Goal: Check status: Check status

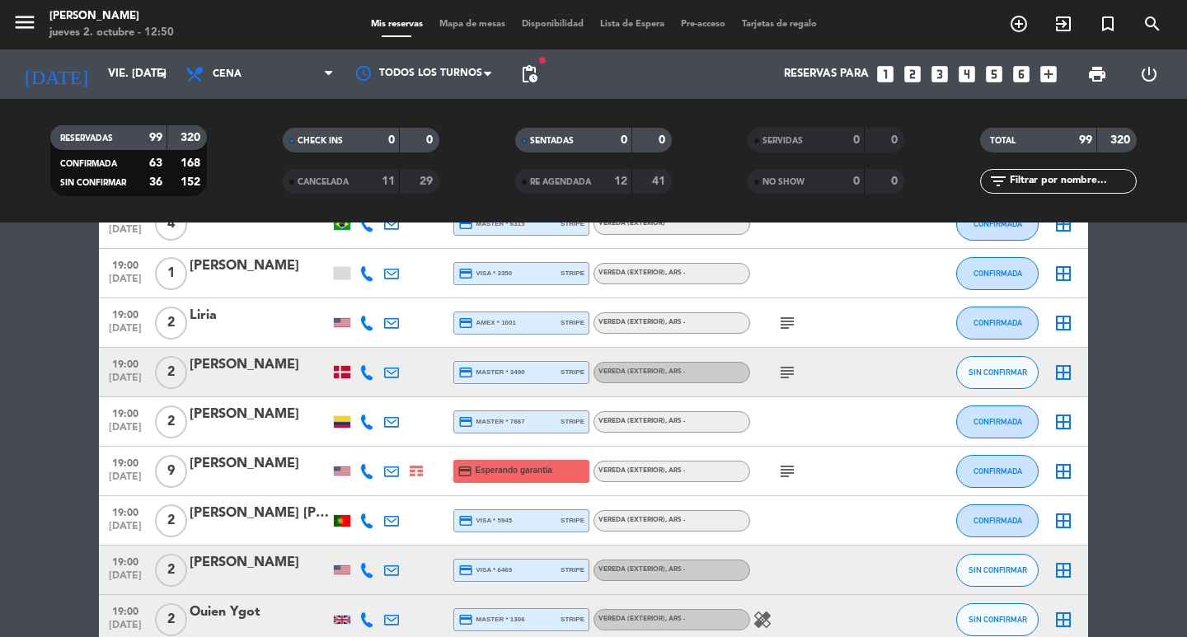
scroll to position [1401, 0]
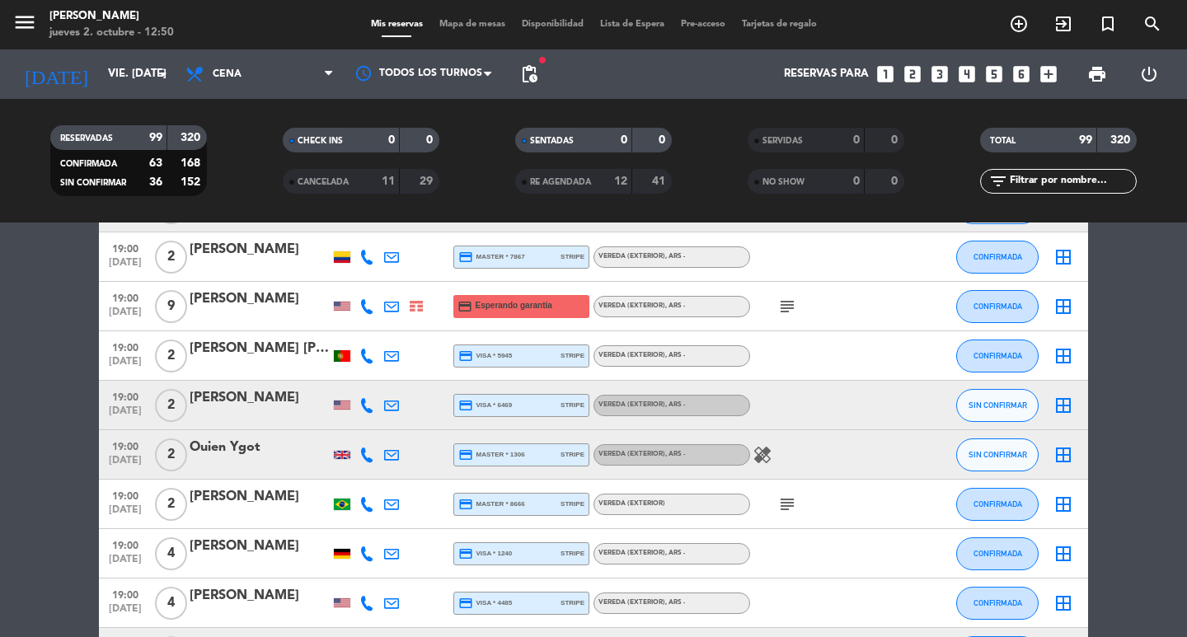
click at [779, 316] on icon "subject" at bounding box center [787, 307] width 20 height 20
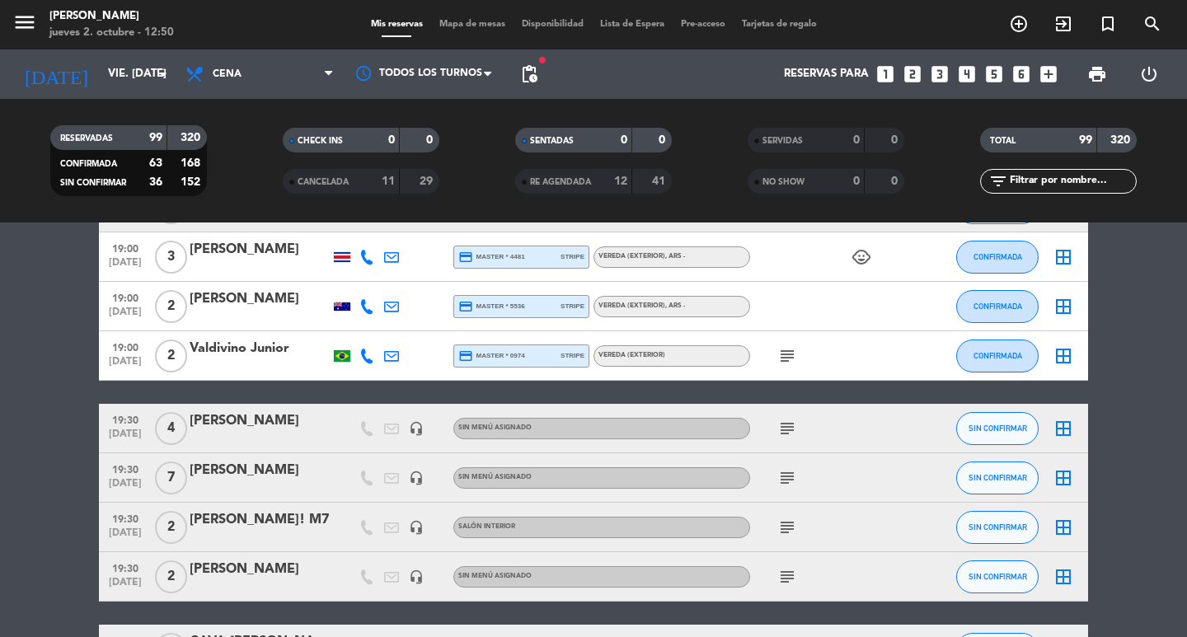
scroll to position [2143, 0]
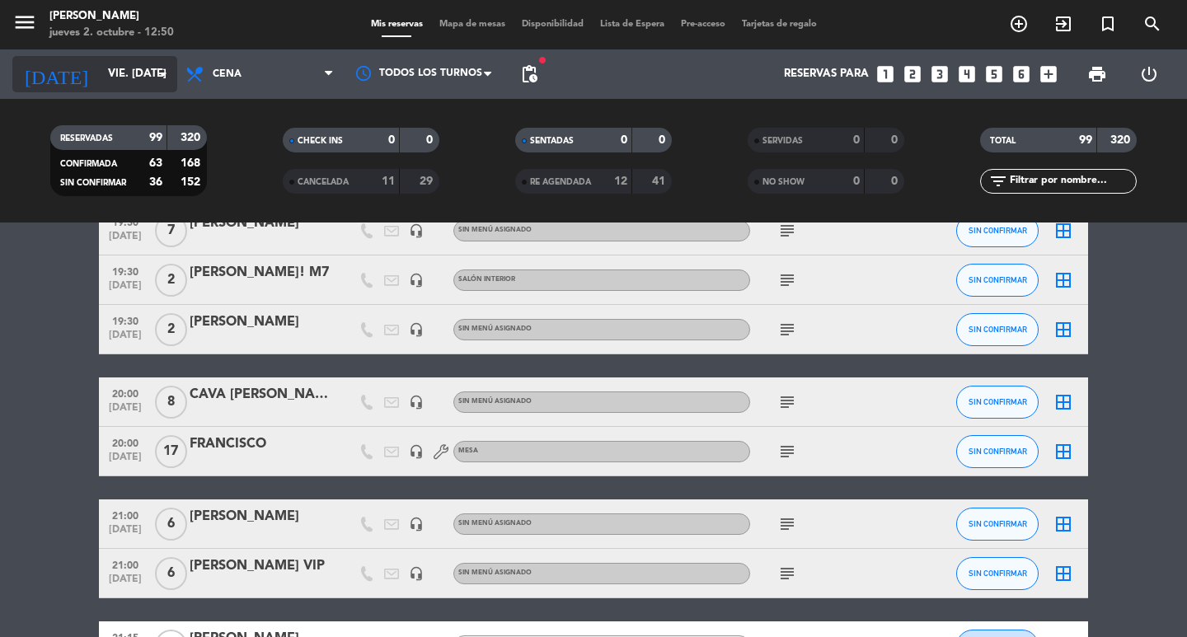
click at [102, 71] on input "vie. [DATE]" at bounding box center [172, 74] width 145 height 30
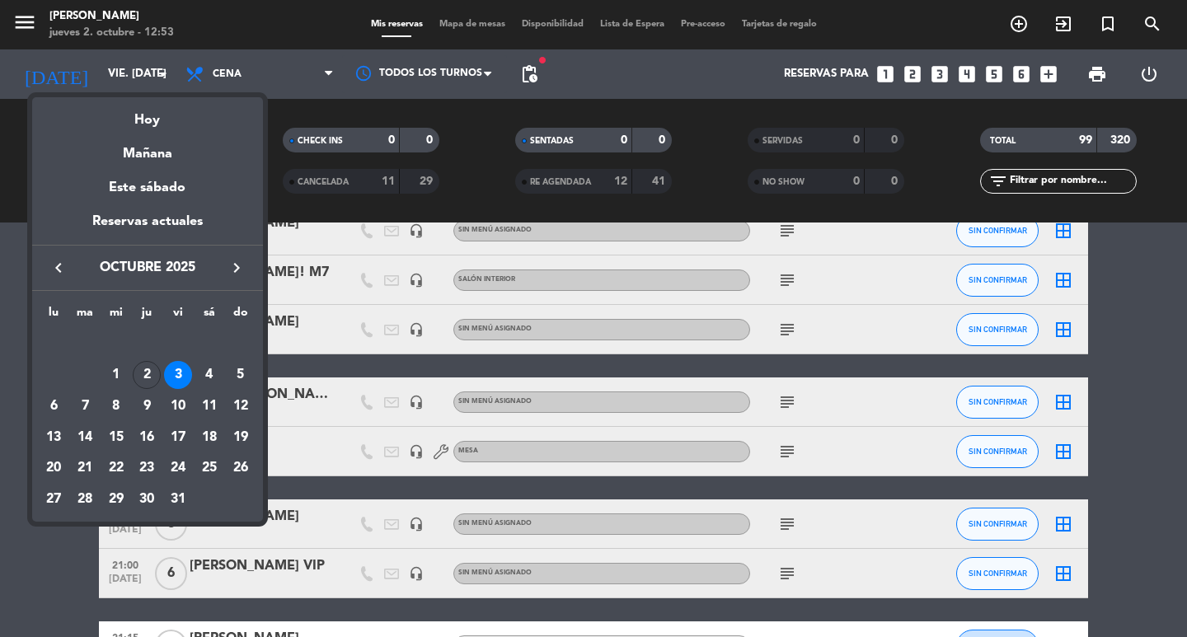
click at [0, 403] on div at bounding box center [593, 318] width 1187 height 637
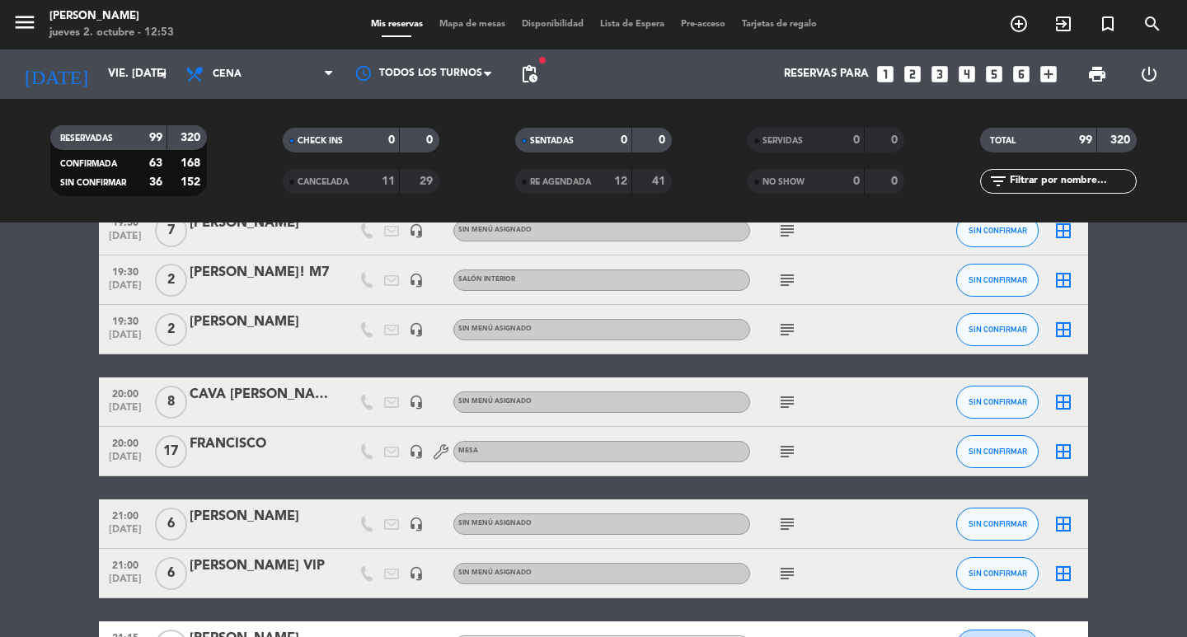
scroll to position [2060, 0]
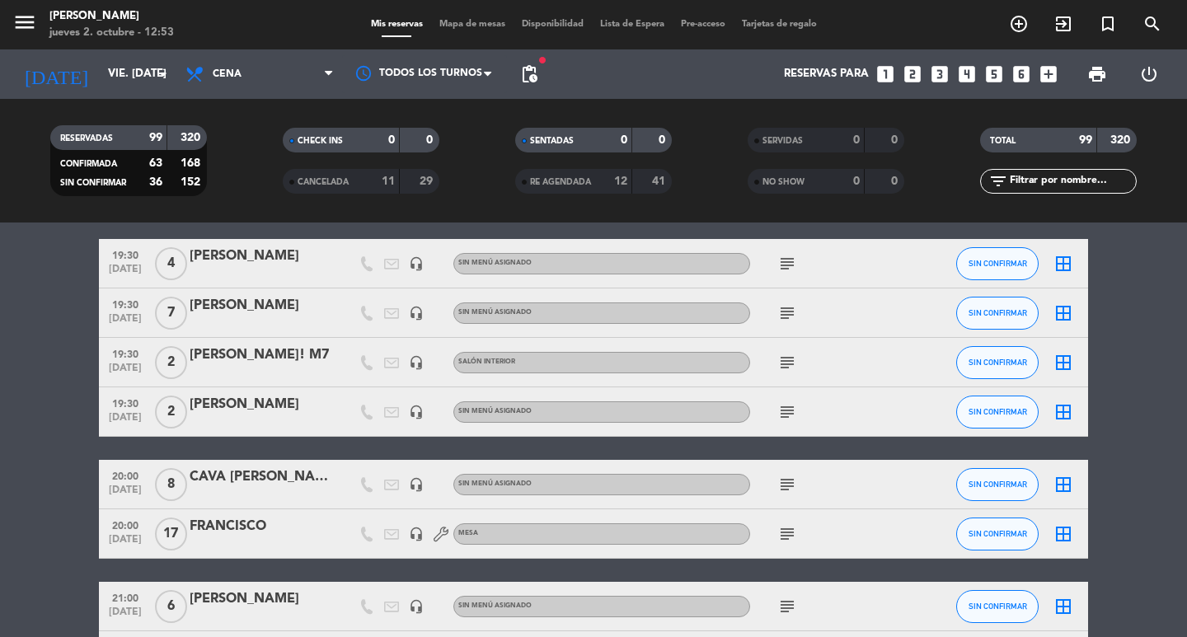
click at [793, 274] on icon "subject" at bounding box center [787, 264] width 20 height 20
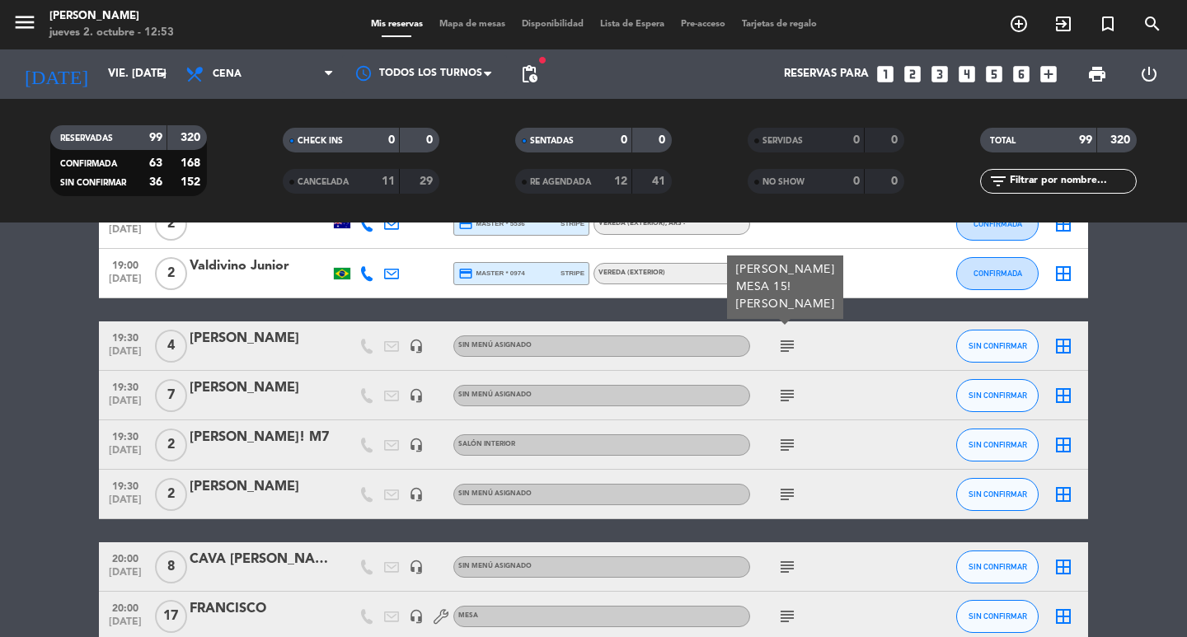
drag, startPoint x: 786, startPoint y: 403, endPoint x: 777, endPoint y: 424, distance: 22.5
click at [785, 405] on icon "subject" at bounding box center [787, 396] width 20 height 20
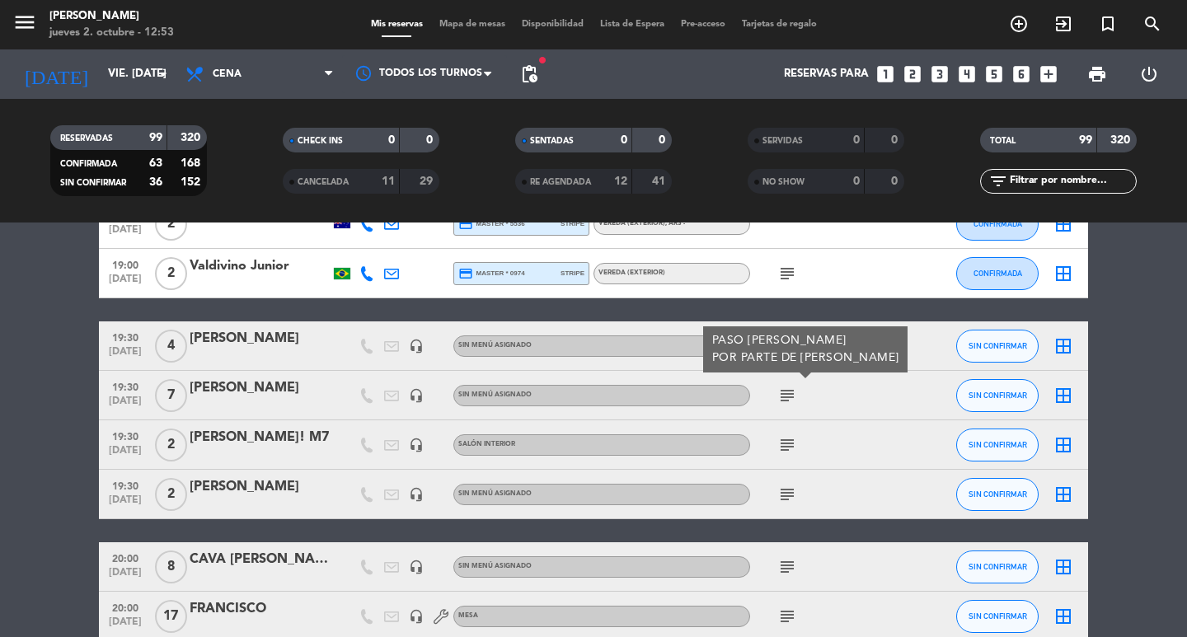
click at [787, 455] on icon "subject" at bounding box center [787, 445] width 20 height 20
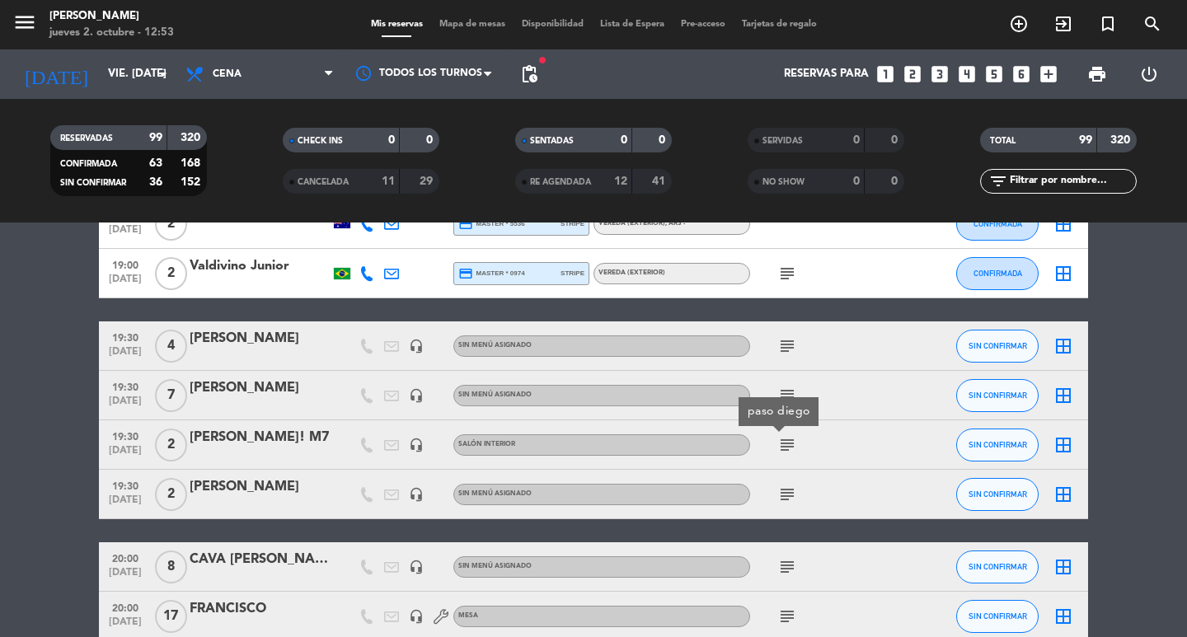
click at [788, 504] on icon "subject" at bounding box center [787, 495] width 20 height 20
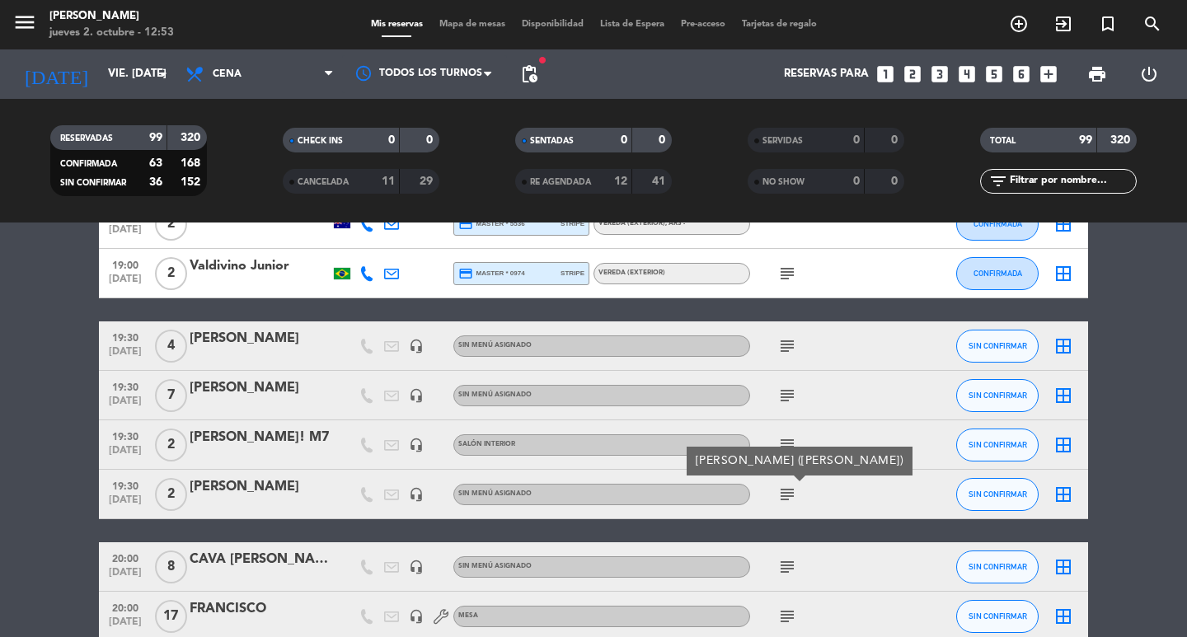
click at [789, 504] on icon "subject" at bounding box center [787, 495] width 20 height 20
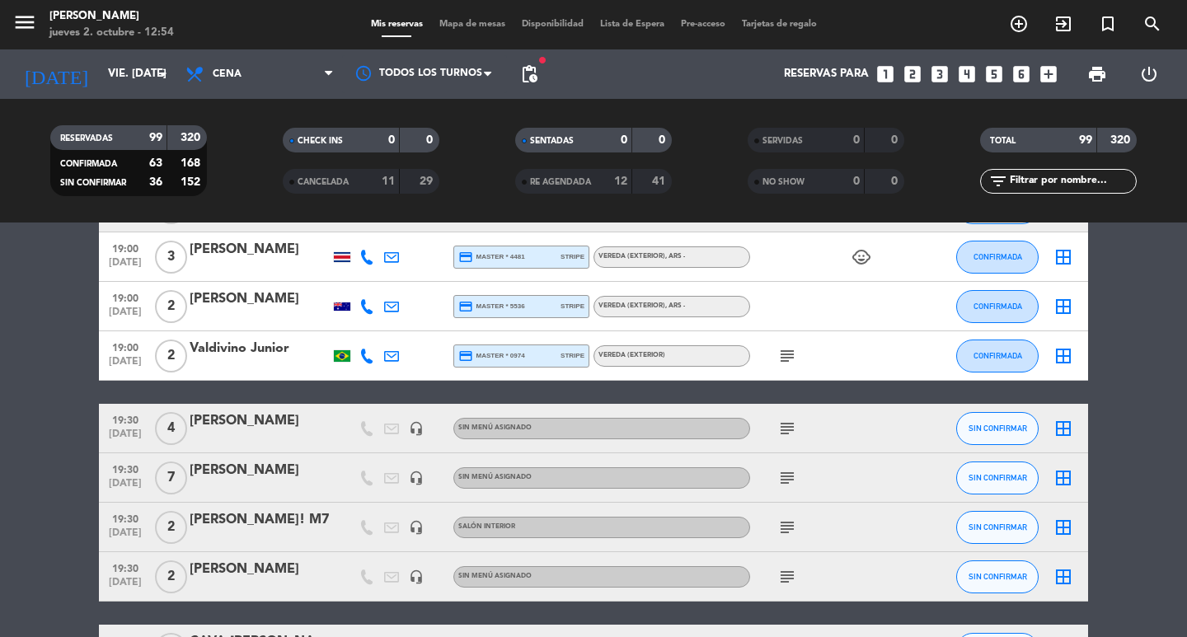
click at [100, 99] on div "RESERVADAS 99 320 CONFIRMADA 63 168 SIN CONFIRMAR 36 152 CHECK INS 0 0 CANCELAD…" at bounding box center [593, 161] width 1187 height 124
click at [104, 90] on div "[DATE] vie. [DATE] arrow_drop_down" at bounding box center [94, 73] width 165 height 49
click at [107, 85] on input "vie. [DATE]" at bounding box center [172, 74] width 145 height 30
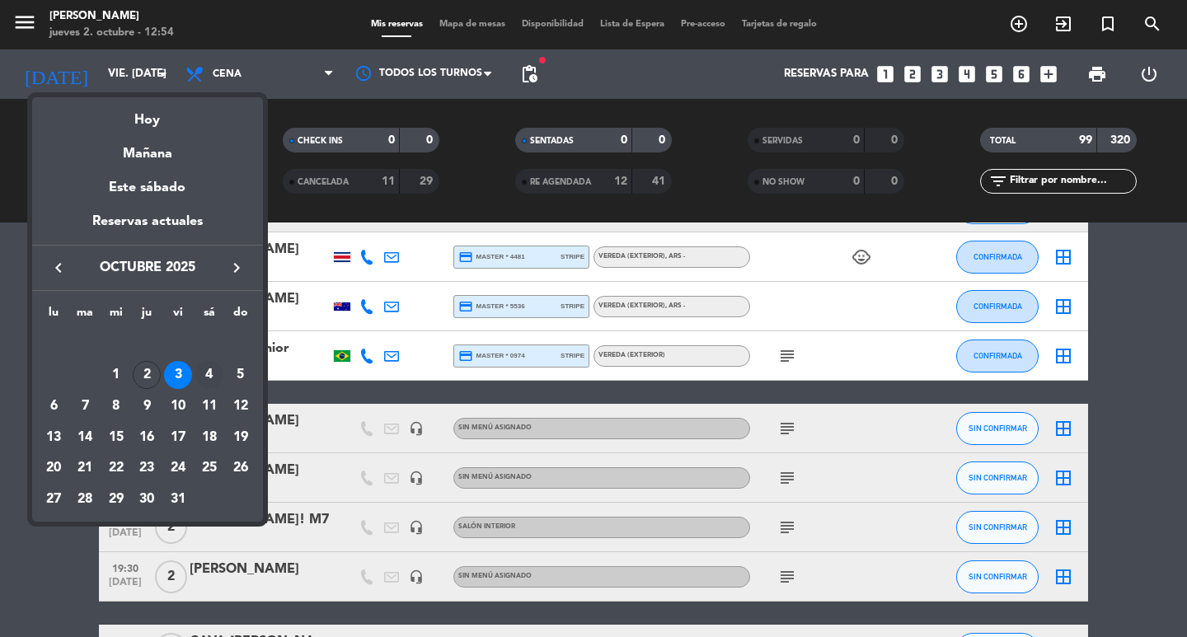
click at [201, 382] on div "4" at bounding box center [209, 375] width 28 height 28
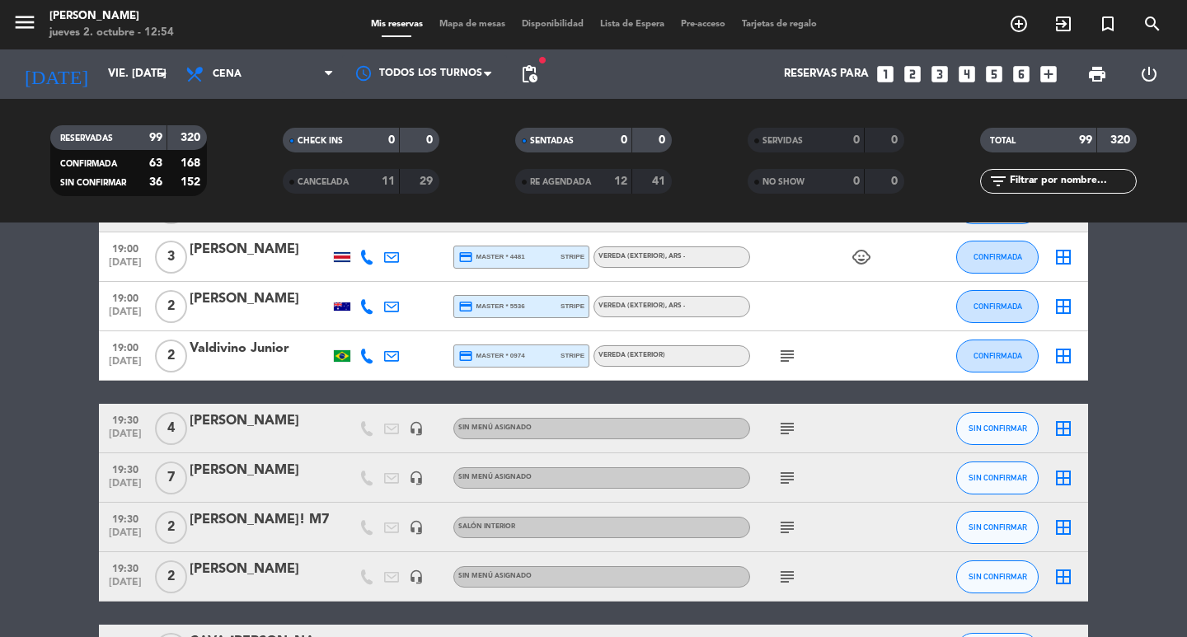
type input "sáb. [DATE]"
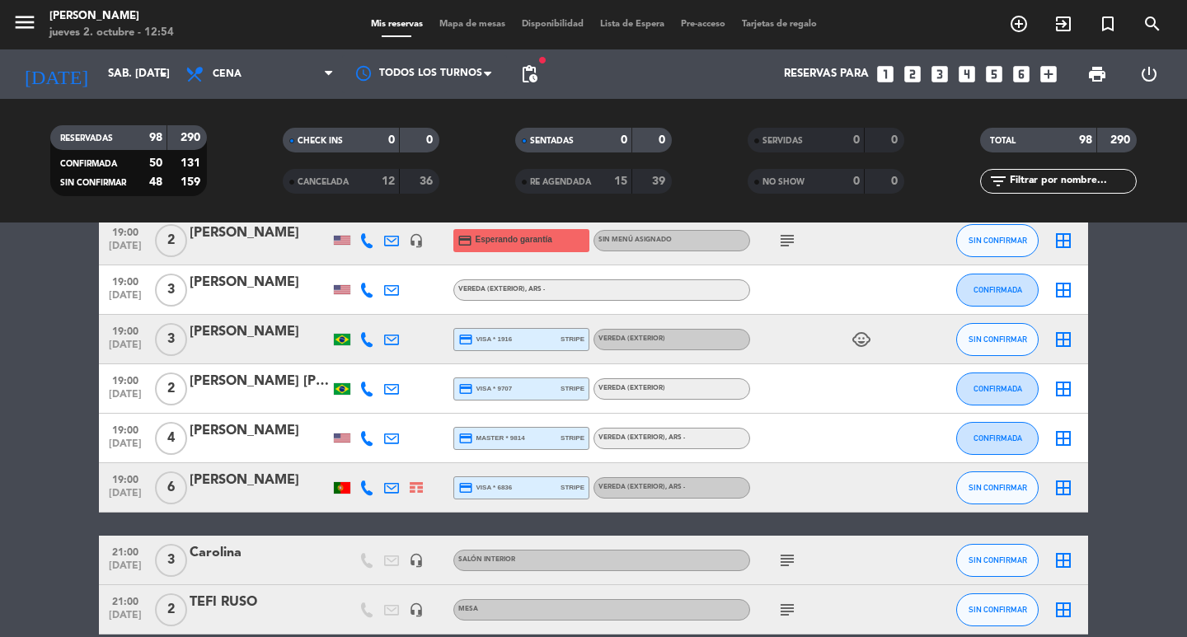
scroll to position [2225, 0]
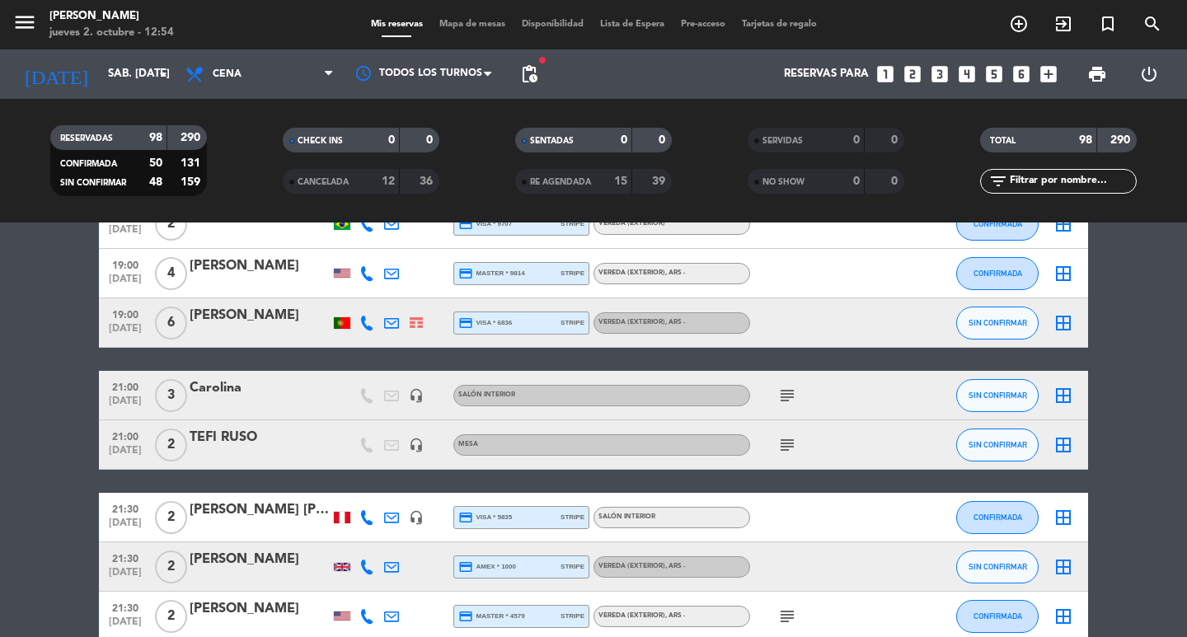
click at [781, 398] on div "subject" at bounding box center [824, 395] width 148 height 49
click at [787, 405] on icon "subject" at bounding box center [787, 396] width 20 height 20
click at [780, 455] on icon "subject" at bounding box center [787, 445] width 20 height 20
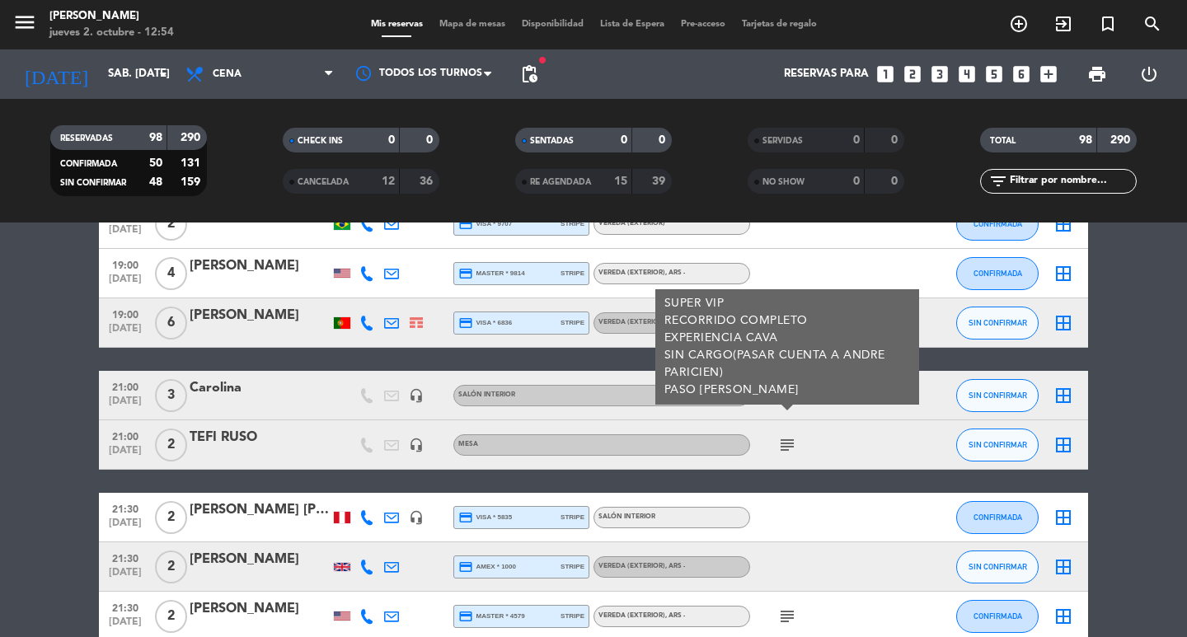
click at [0, 531] on bookings-row "19:00 [DATE] 3 [PERSON_NAME] credit_card visa * 0578 stripe Vereda (EXTERIOR) ,…" at bounding box center [593, 542] width 1187 height 4938
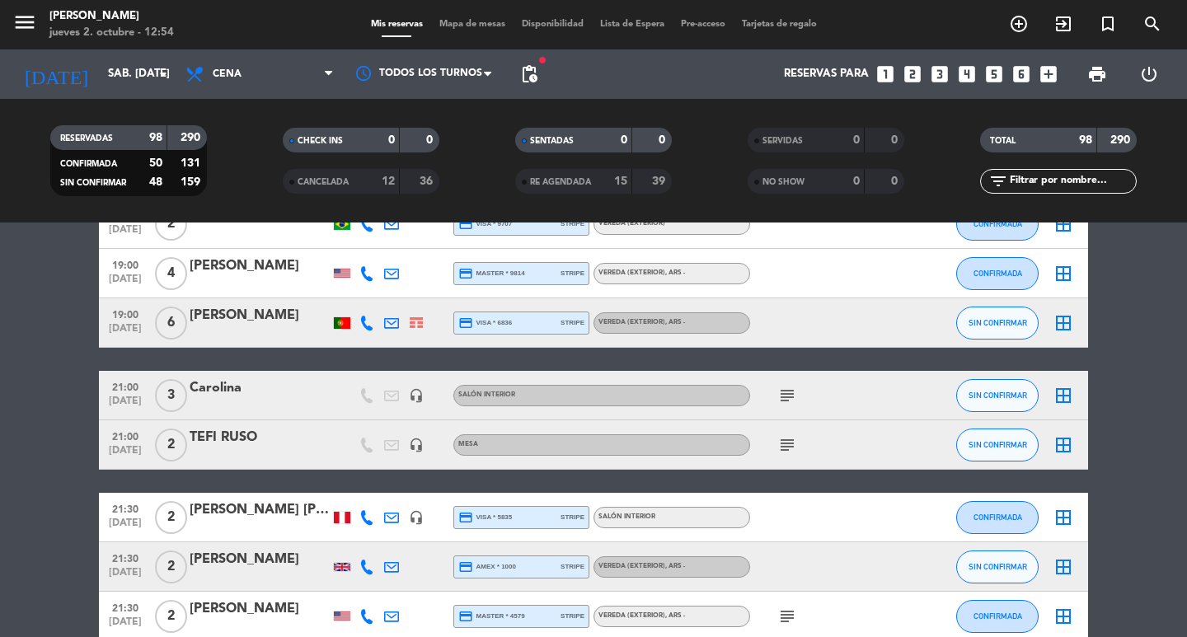
click at [1062, 177] on input "text" at bounding box center [1072, 181] width 128 height 18
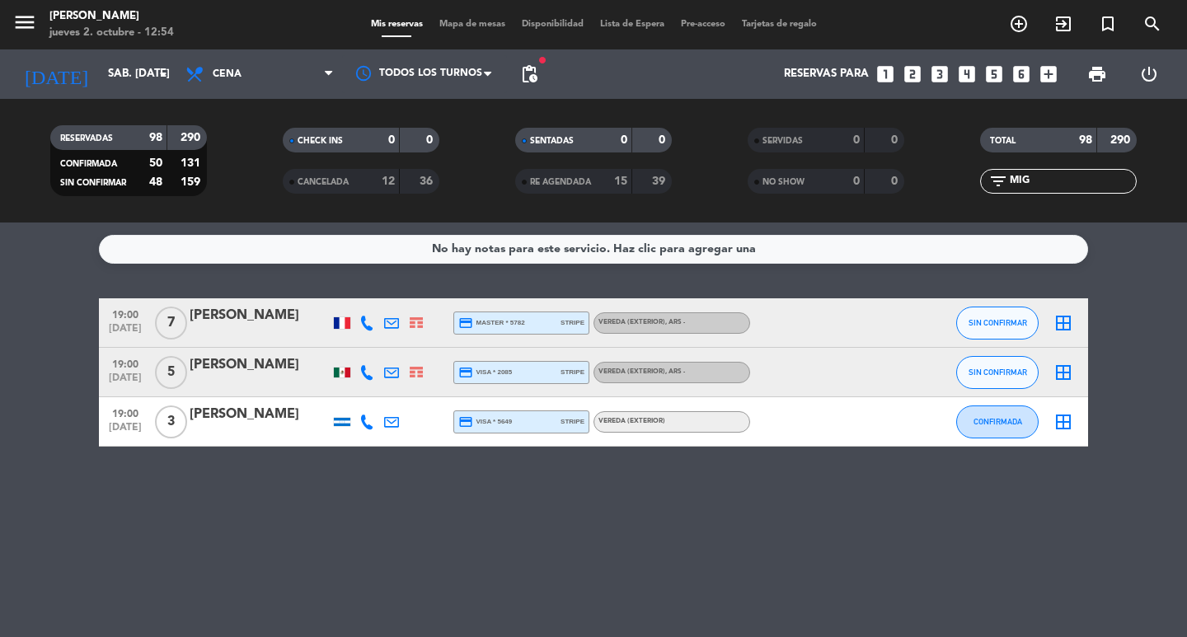
scroll to position [0, 0]
type input "MIG"
click at [100, 81] on input "sáb. [DATE]" at bounding box center [172, 74] width 145 height 30
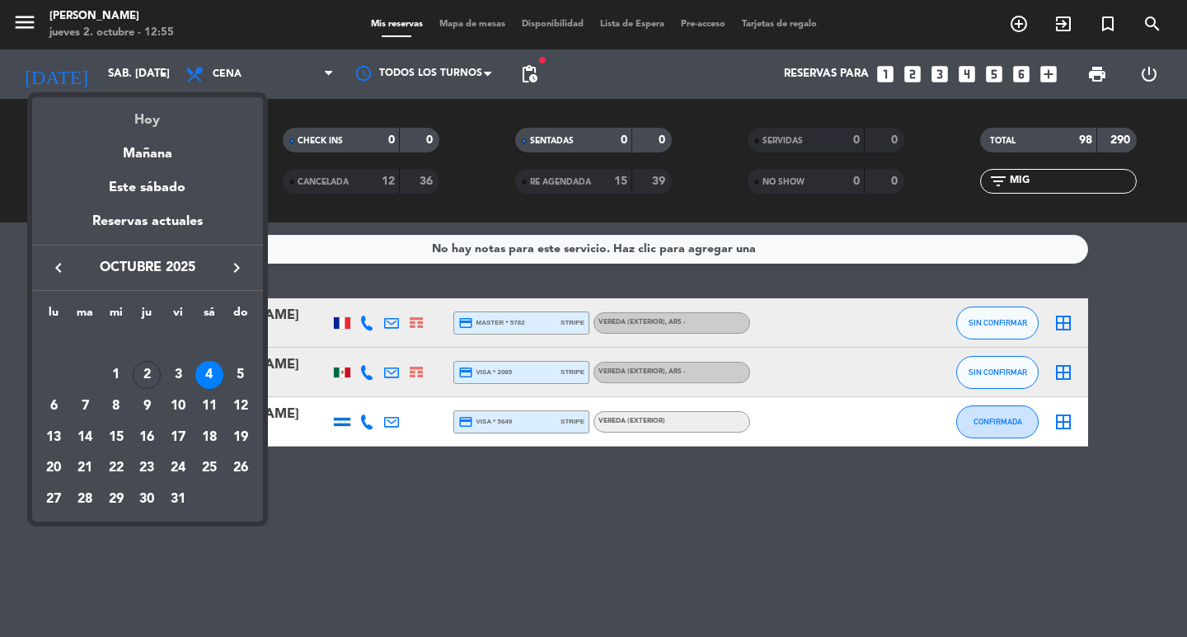
click at [108, 100] on div "Hoy" at bounding box center [147, 114] width 231 height 34
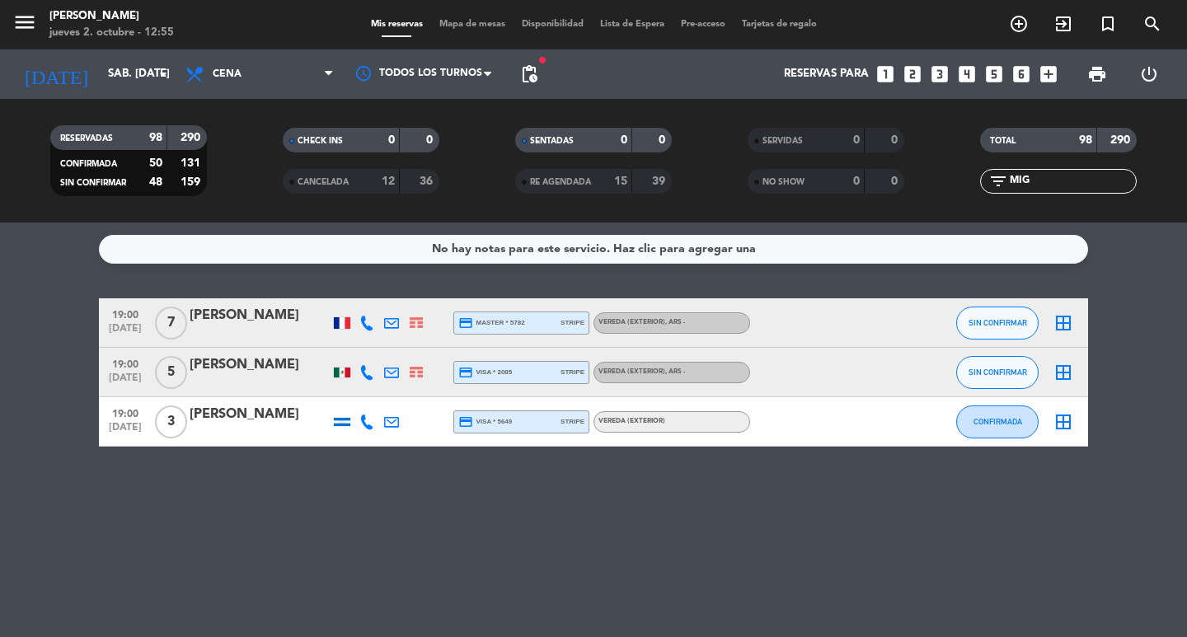
type input "[DEMOGRAPHIC_DATA] [DATE]"
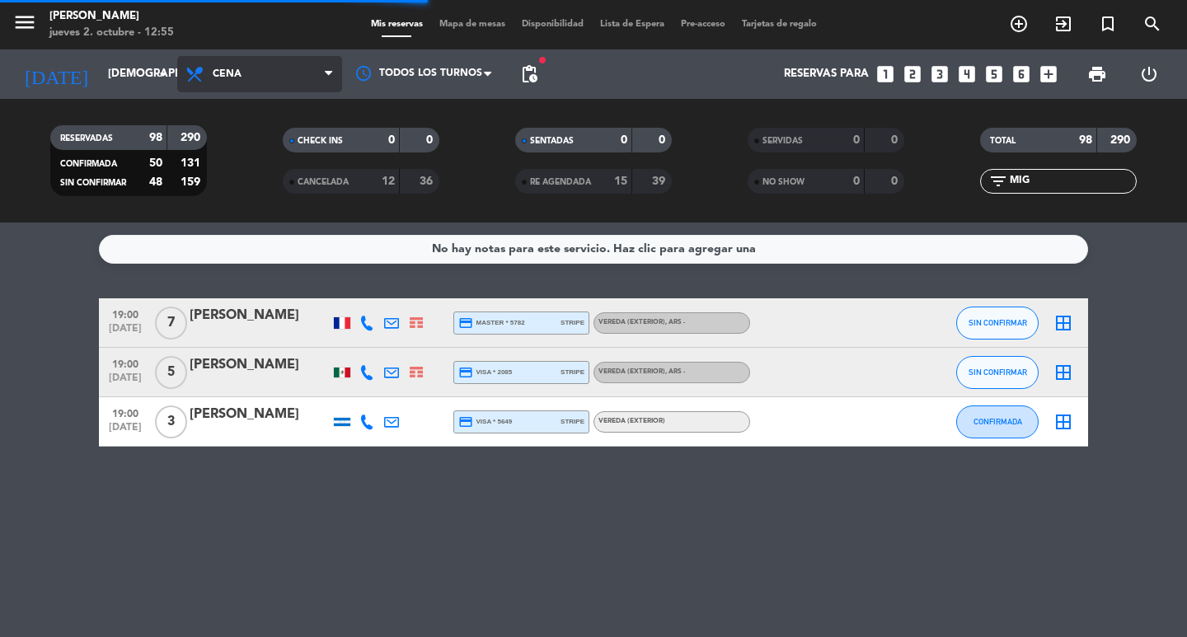
drag, startPoint x: 207, startPoint y: 59, endPoint x: 222, endPoint y: 73, distance: 21.0
click at [208, 59] on span "Cena" at bounding box center [259, 74] width 165 height 36
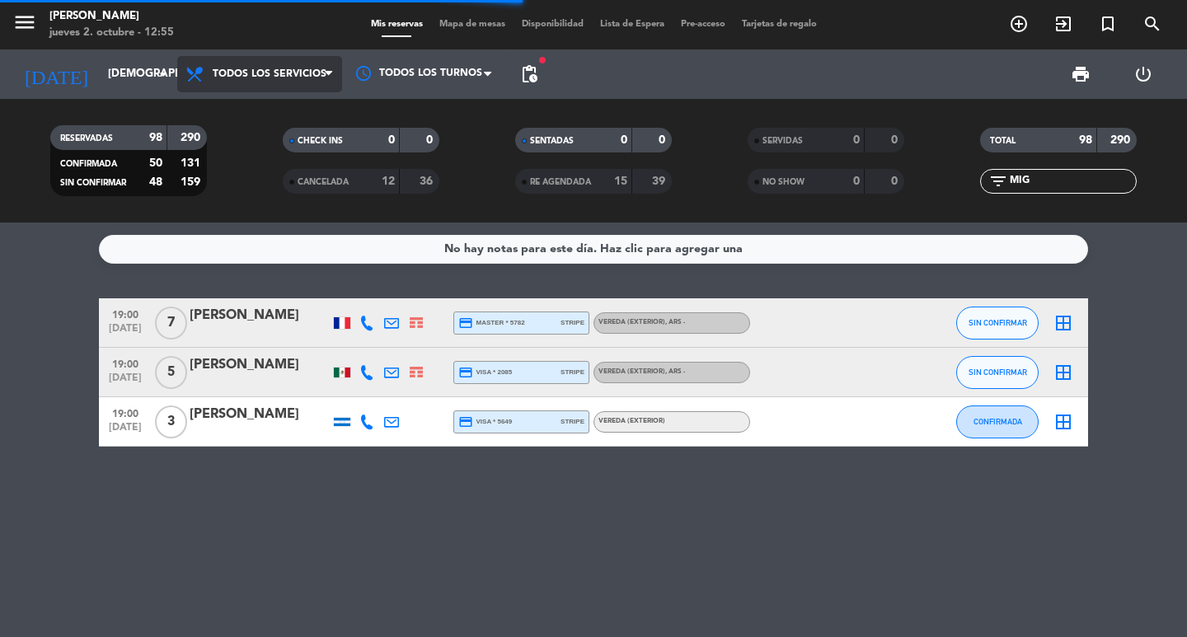
click at [283, 117] on div "menu [PERSON_NAME] 2. octubre - 12:55 Mis reservas Mapa de mesas Disponibilidad…" at bounding box center [593, 111] width 1187 height 223
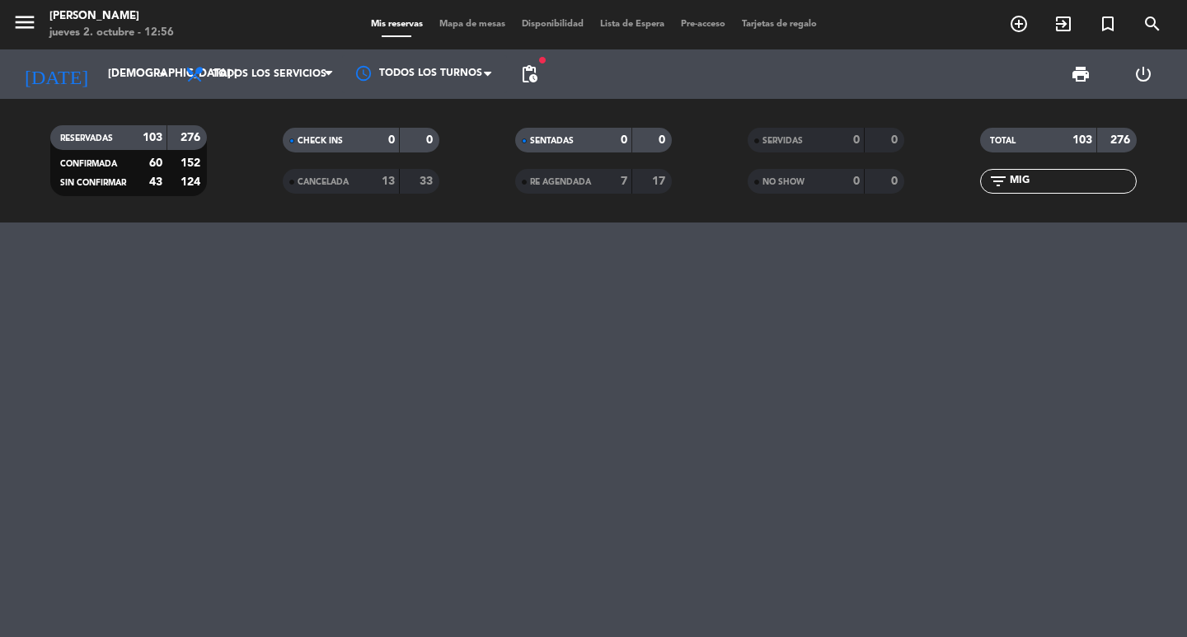
drag, startPoint x: 1044, startPoint y: 190, endPoint x: 917, endPoint y: 205, distance: 127.9
click at [931, 200] on div "RESERVADAS 103 276 CONFIRMADA 60 152 SIN CONFIRMAR 43 124 CHECK INS 0 0 CANCELA…" at bounding box center [593, 160] width 1187 height 91
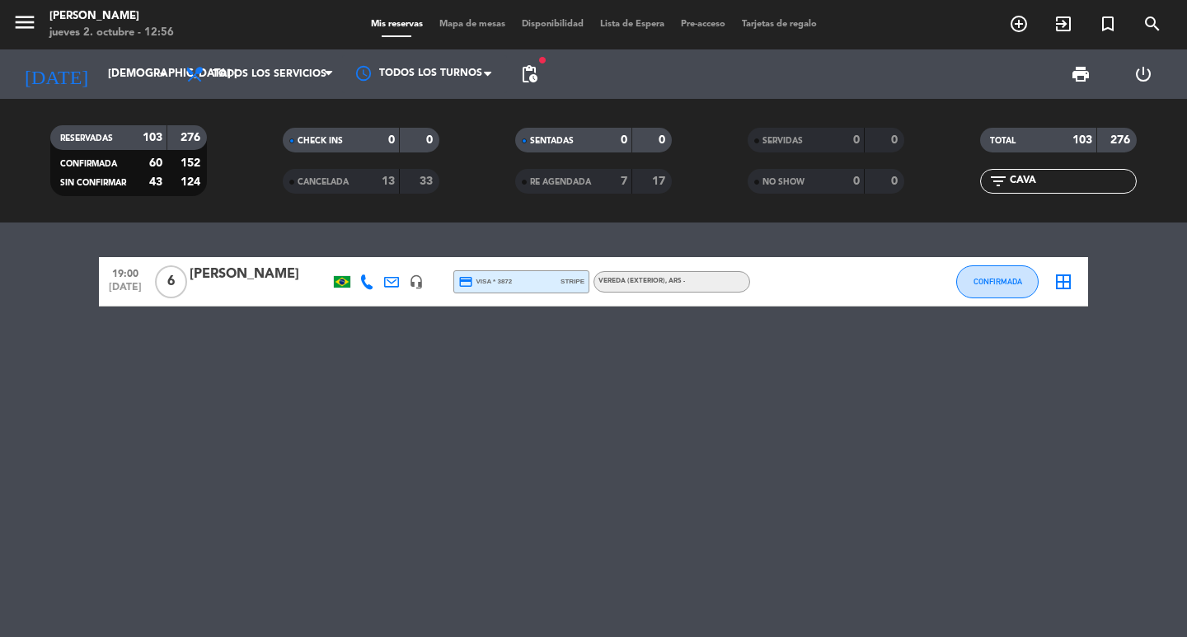
type input "CAVA"
